Goal: Navigation & Orientation: Find specific page/section

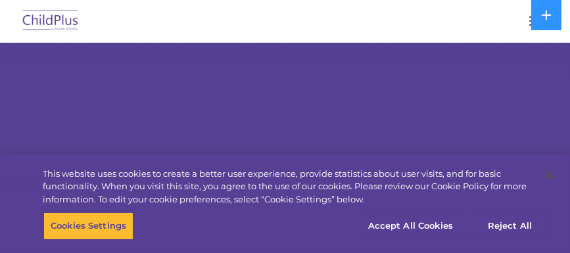
select select "MEDIUM"
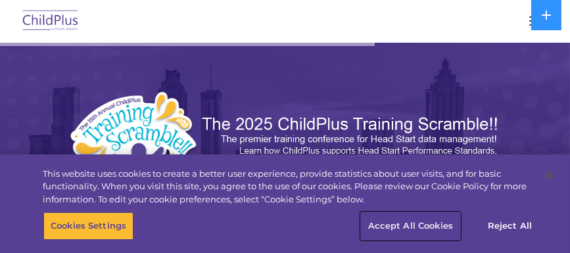
click at [398, 226] on button "Accept All Cookies" at bounding box center [410, 226] width 99 height 28
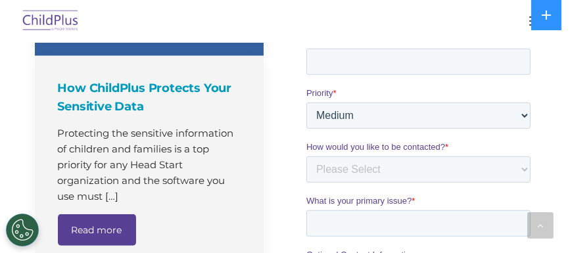
scroll to position [903, 0]
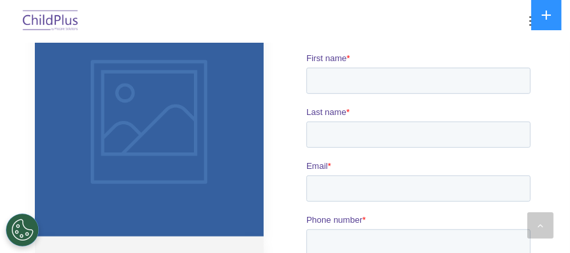
drag, startPoint x: 561, startPoint y: 131, endPoint x: 554, endPoint y: 92, distance: 39.6
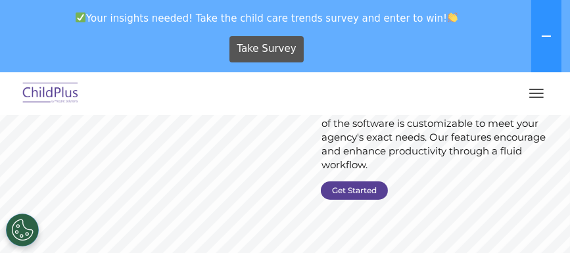
scroll to position [202, 0]
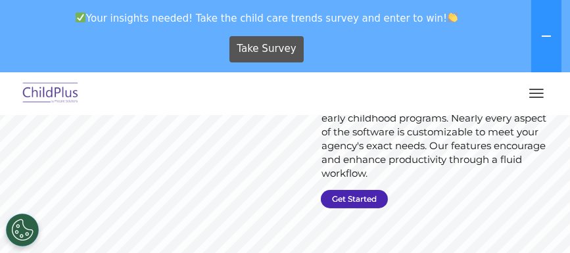
click at [365, 198] on link "Get Started" at bounding box center [354, 199] width 67 height 18
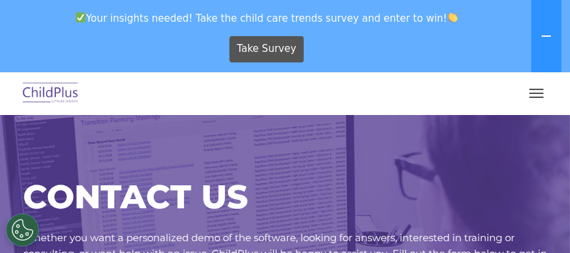
select select "MEDIUM"
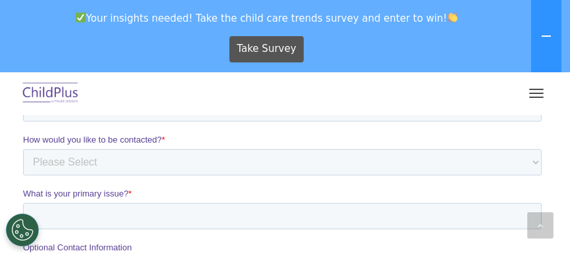
scroll to position [422, 0]
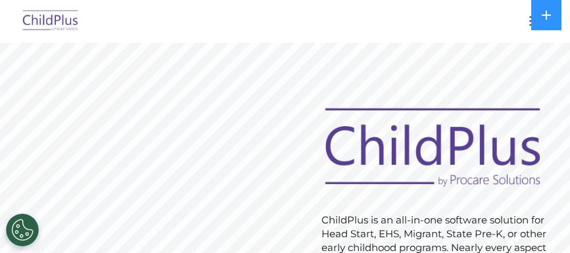
scroll to position [202, 0]
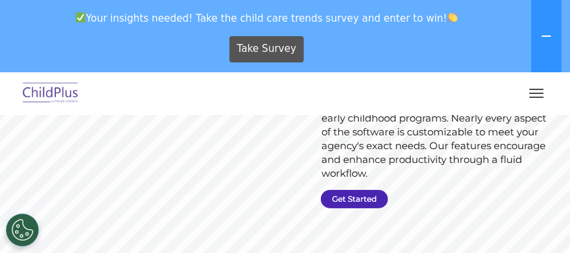
click at [344, 202] on link "Get Started" at bounding box center [354, 199] width 67 height 18
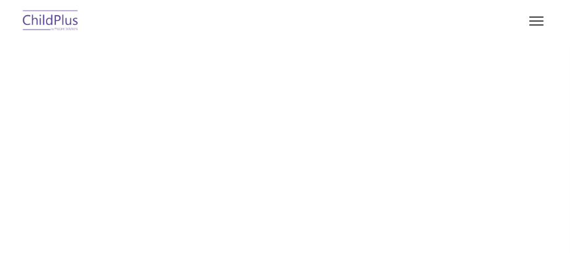
select select "MEDIUM"
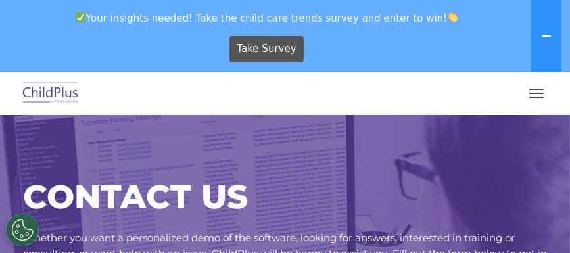
click at [532, 99] on button "button" at bounding box center [537, 93] width 28 height 21
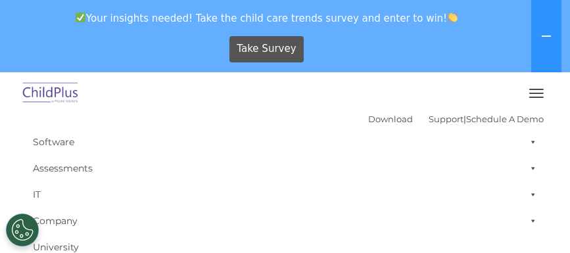
click at [379, 125] on div "Download Support | Schedule A Demo " at bounding box center [456, 119] width 176 height 20
click at [380, 121] on link "Download" at bounding box center [390, 119] width 45 height 11
